Goal: Download file/media

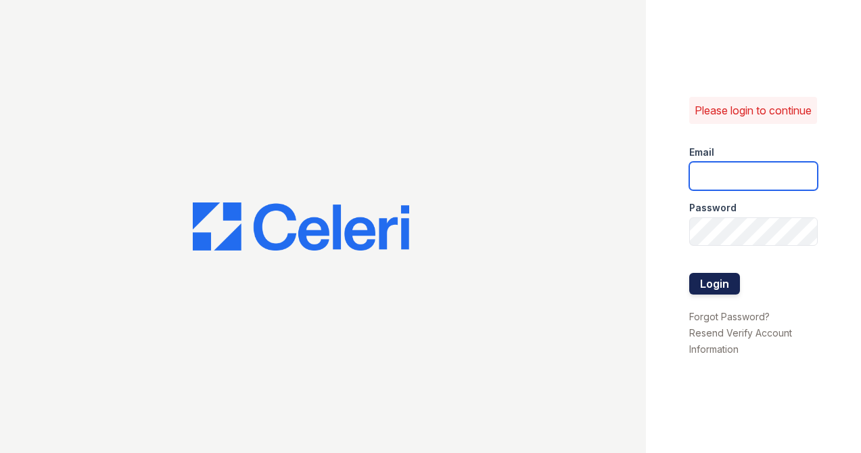
type input "thenolen@nmresidential.com"
click at [735, 292] on button "Login" at bounding box center [714, 284] width 51 height 22
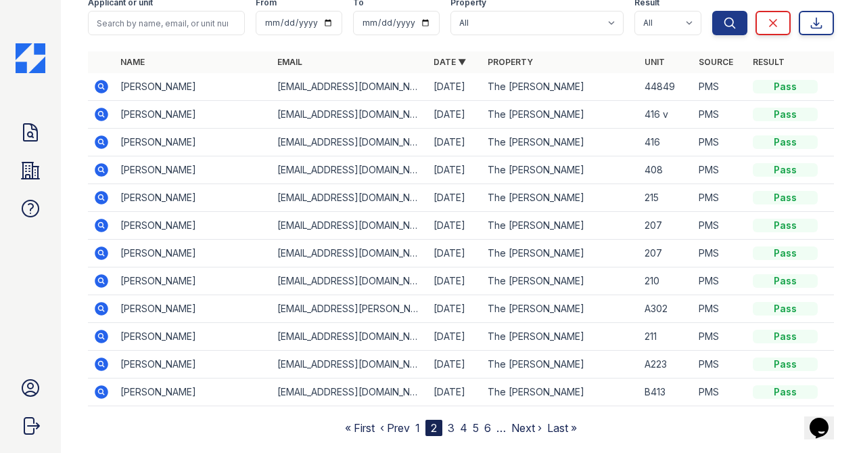
scroll to position [143, 0]
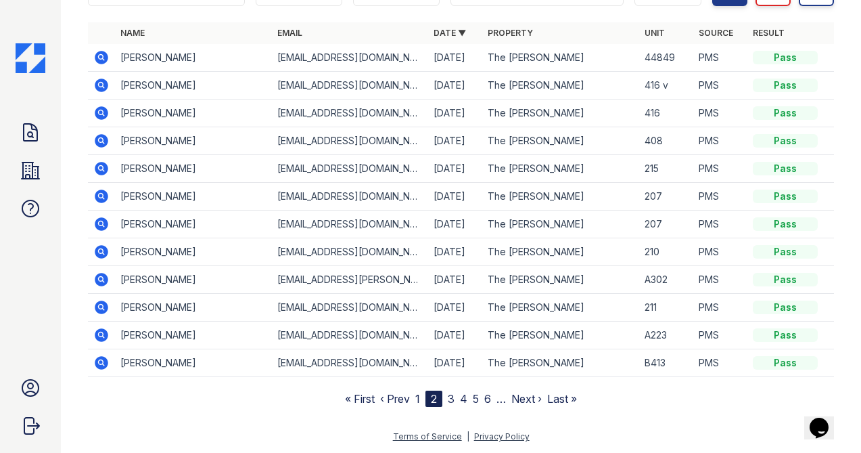
click at [415, 400] on link "1" at bounding box center [417, 399] width 5 height 14
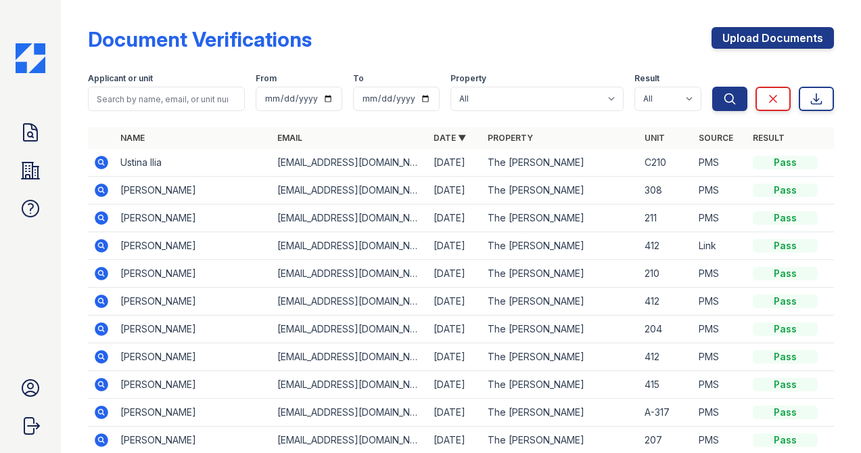
click at [100, 163] on icon at bounding box center [100, 161] width 3 height 3
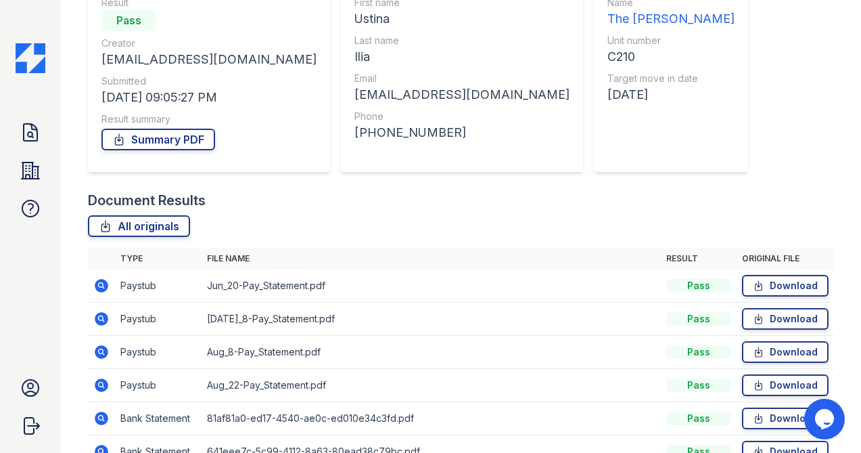
scroll to position [250, 0]
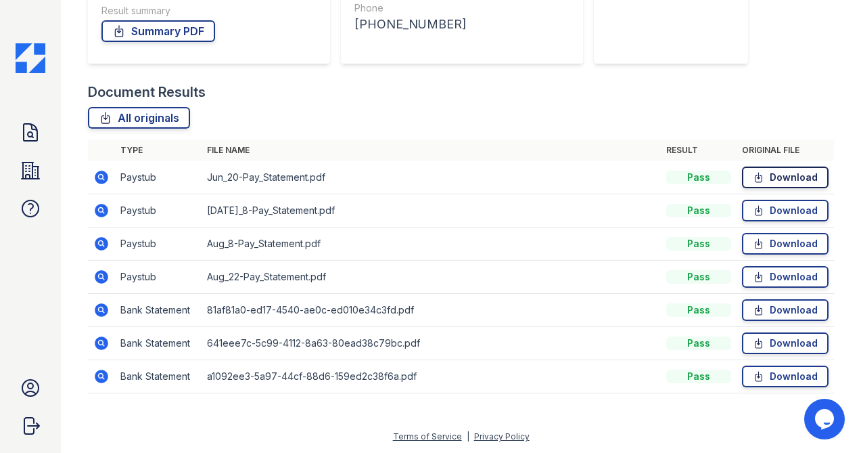
click at [771, 175] on link "Download" at bounding box center [785, 177] width 87 height 22
click at [773, 279] on link "Download" at bounding box center [785, 277] width 87 height 22
click at [778, 304] on link "Download" at bounding box center [785, 310] width 87 height 22
